Goal: Book appointment/travel/reservation

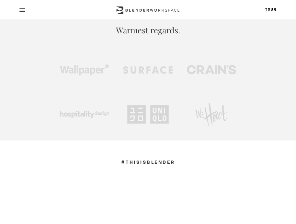
scroll to position [339, 0]
click at [18, 13] on div at bounding box center [148, 9] width 296 height 19
click at [22, 11] on span at bounding box center [22, 11] width 6 height 1
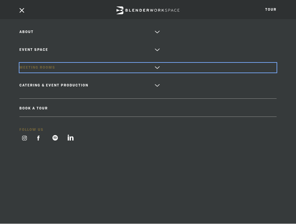
click at [46, 68] on link "Meeting Rooms" at bounding box center [147, 68] width 257 height 10
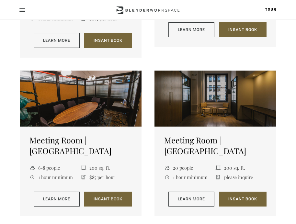
scroll to position [434, 0]
